Goal: Check status

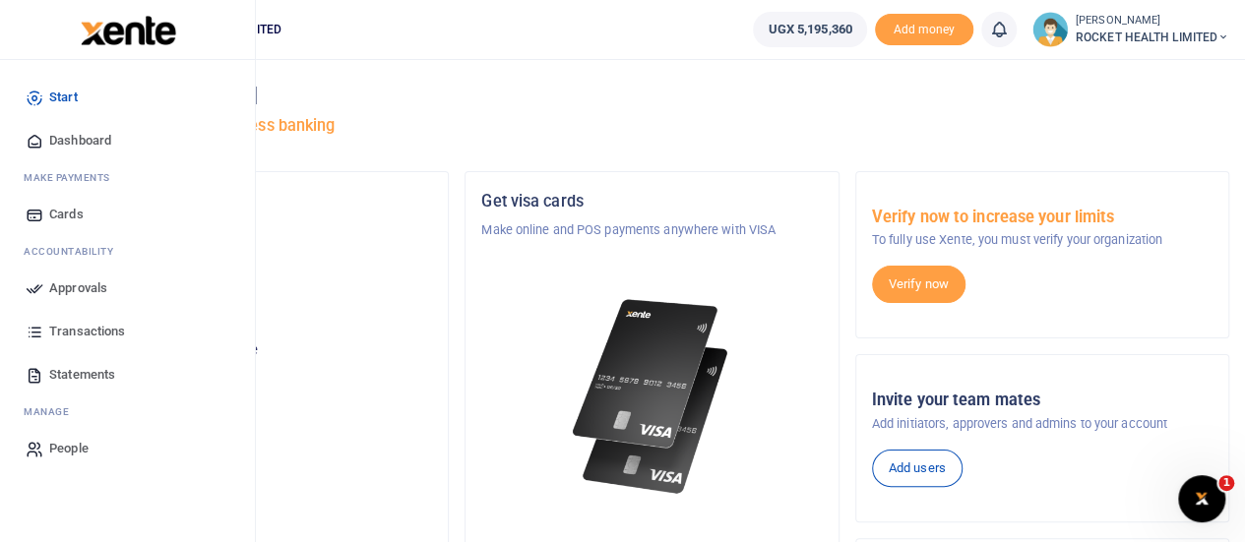
click at [68, 324] on span "Transactions" at bounding box center [87, 332] width 76 height 20
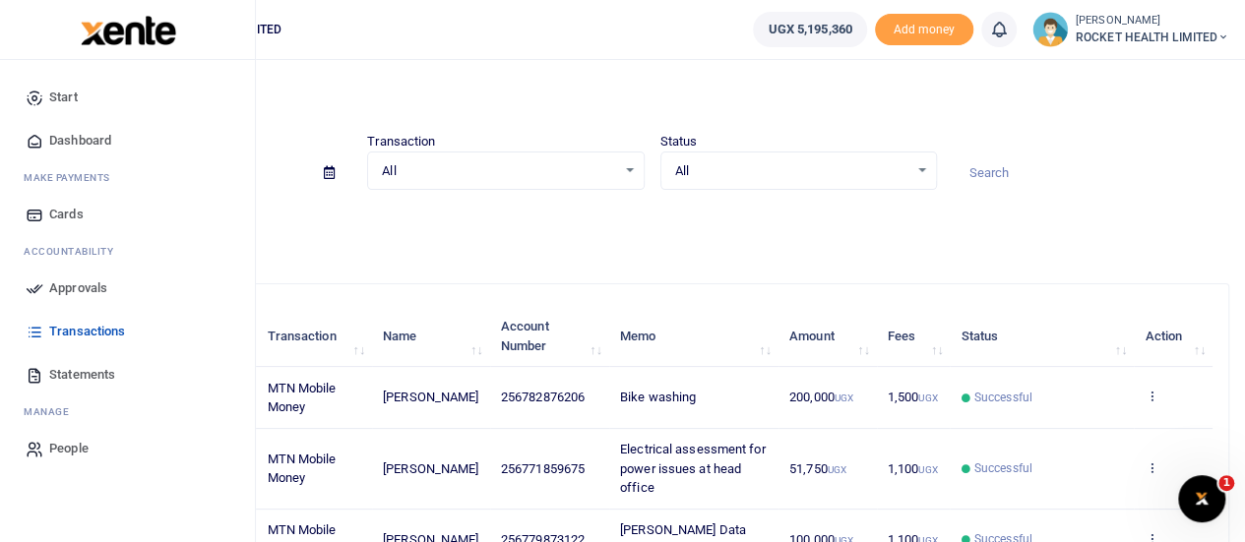
click at [58, 288] on span "Approvals" at bounding box center [78, 288] width 58 height 20
